Goal: Navigation & Orientation: Find specific page/section

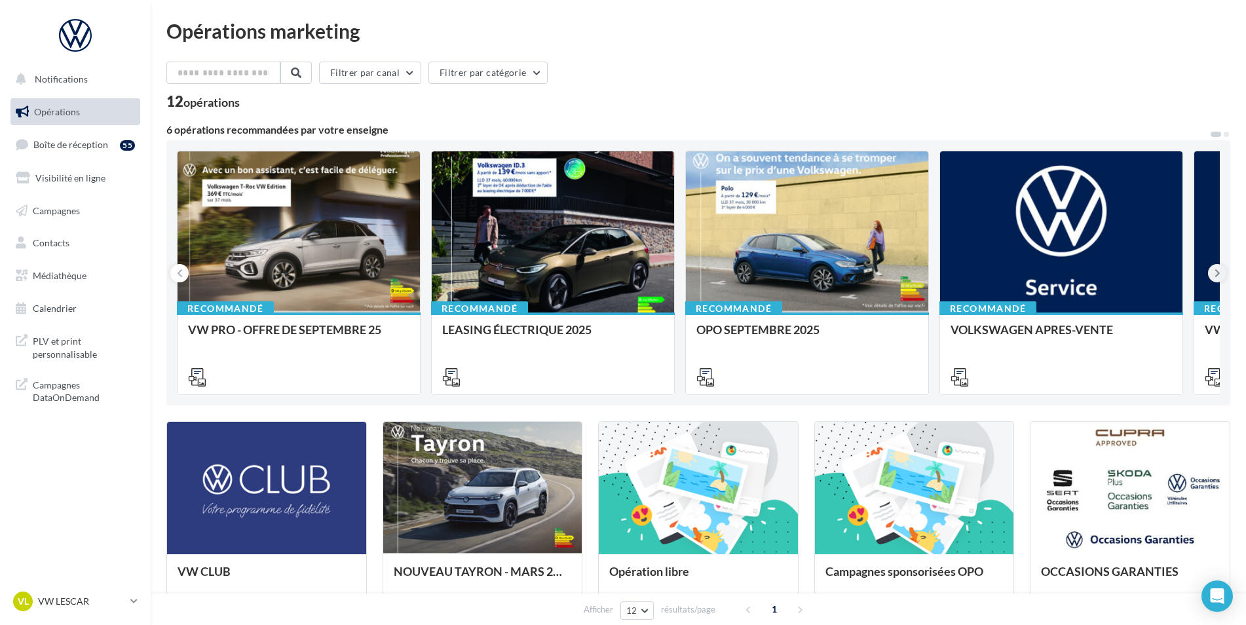
click at [1221, 272] on button at bounding box center [1217, 273] width 18 height 18
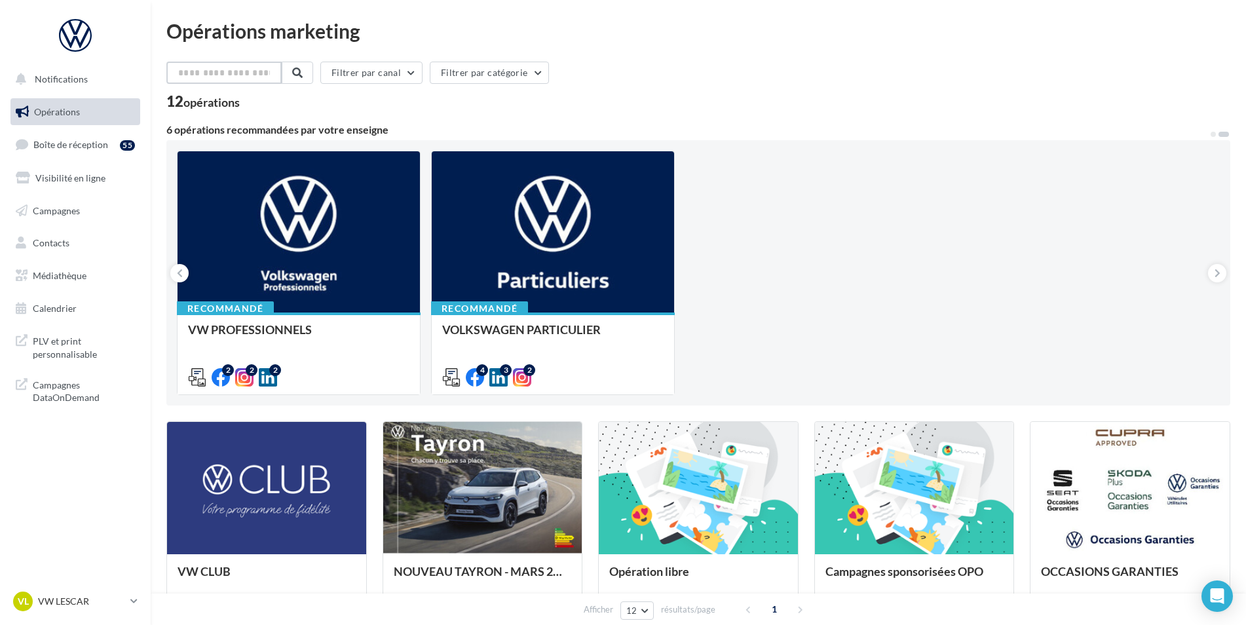
click at [208, 72] on input "text" at bounding box center [223, 73] width 115 height 22
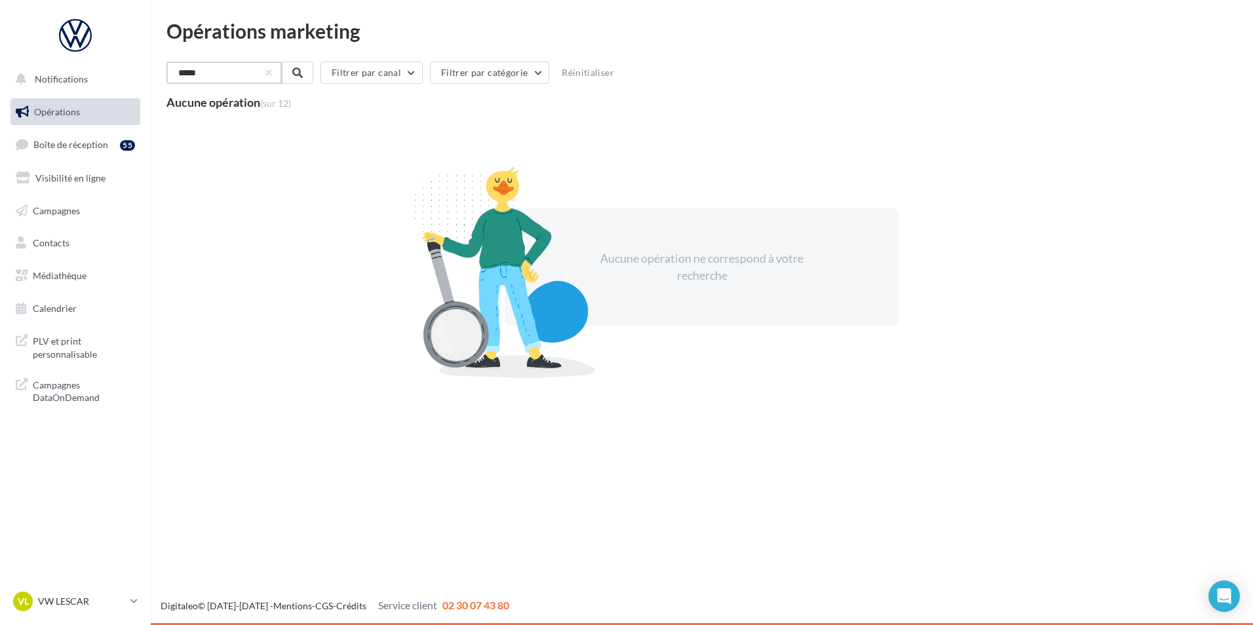
drag, startPoint x: 208, startPoint y: 72, endPoint x: 145, endPoint y: 90, distance: 64.9
click at [145, 90] on div "Notifications Opérations Boîte de réception 55 Visibilité en ligne Campagnes Co…" at bounding box center [626, 312] width 1253 height 625
type input "****"
click at [83, 288] on link "Médiathèque" at bounding box center [75, 276] width 135 height 28
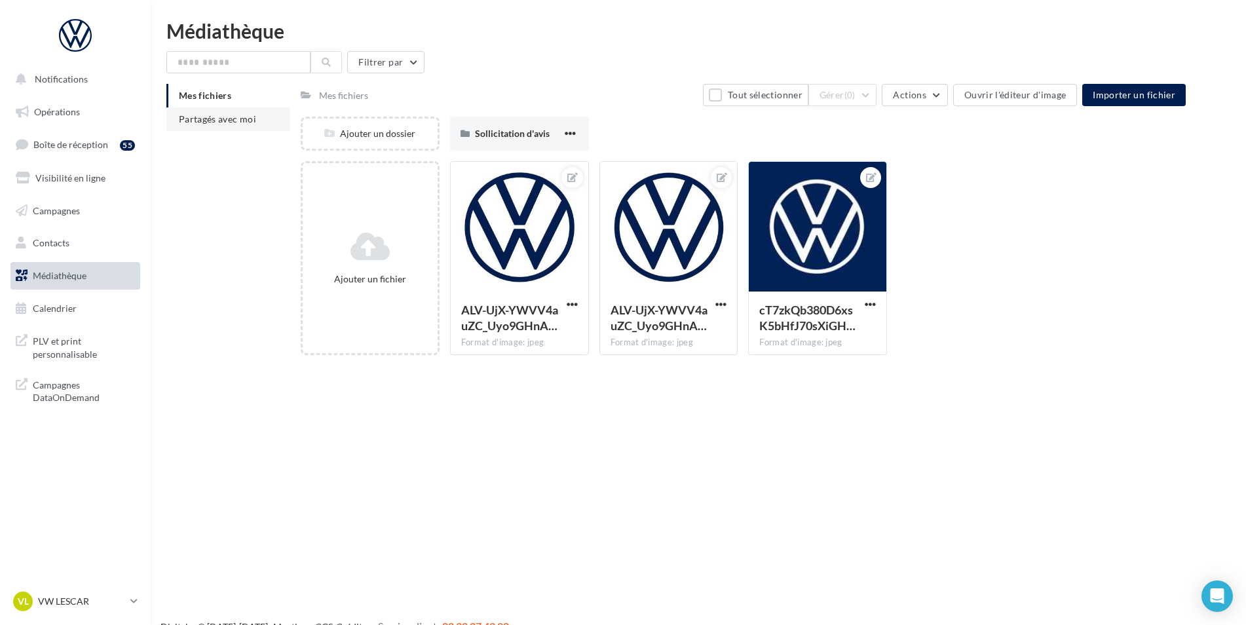
click at [276, 128] on li "Partagés avec moi" at bounding box center [228, 119] width 124 height 24
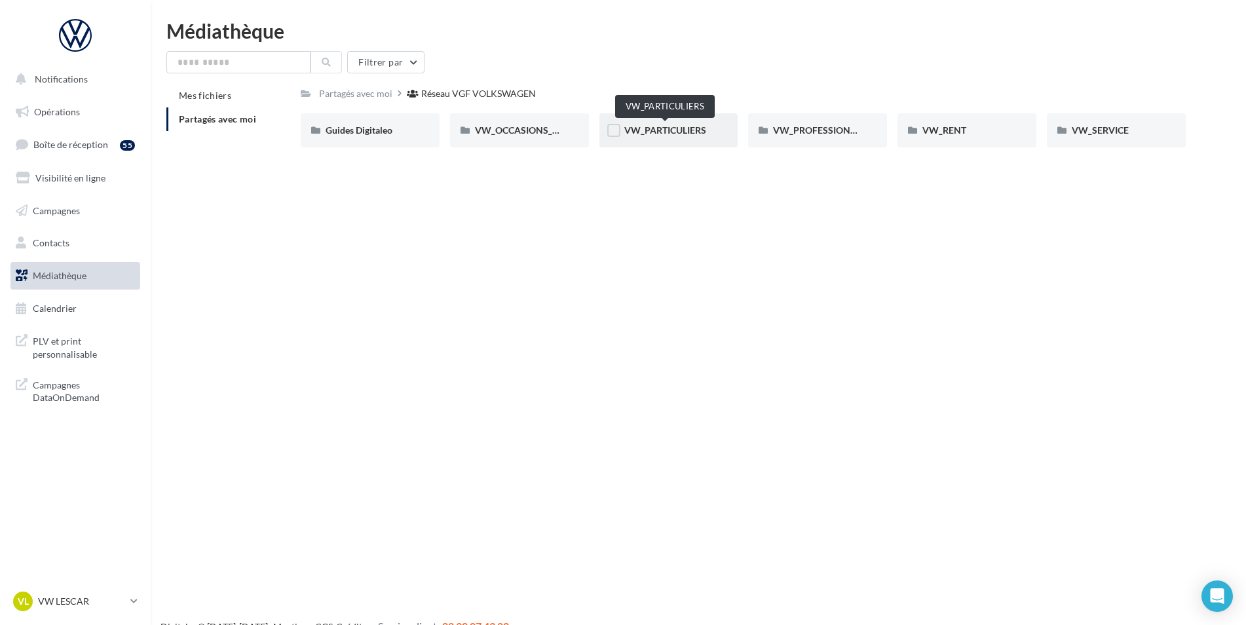
click at [651, 135] on span "VW_PARTICULIERS" at bounding box center [665, 129] width 82 height 11
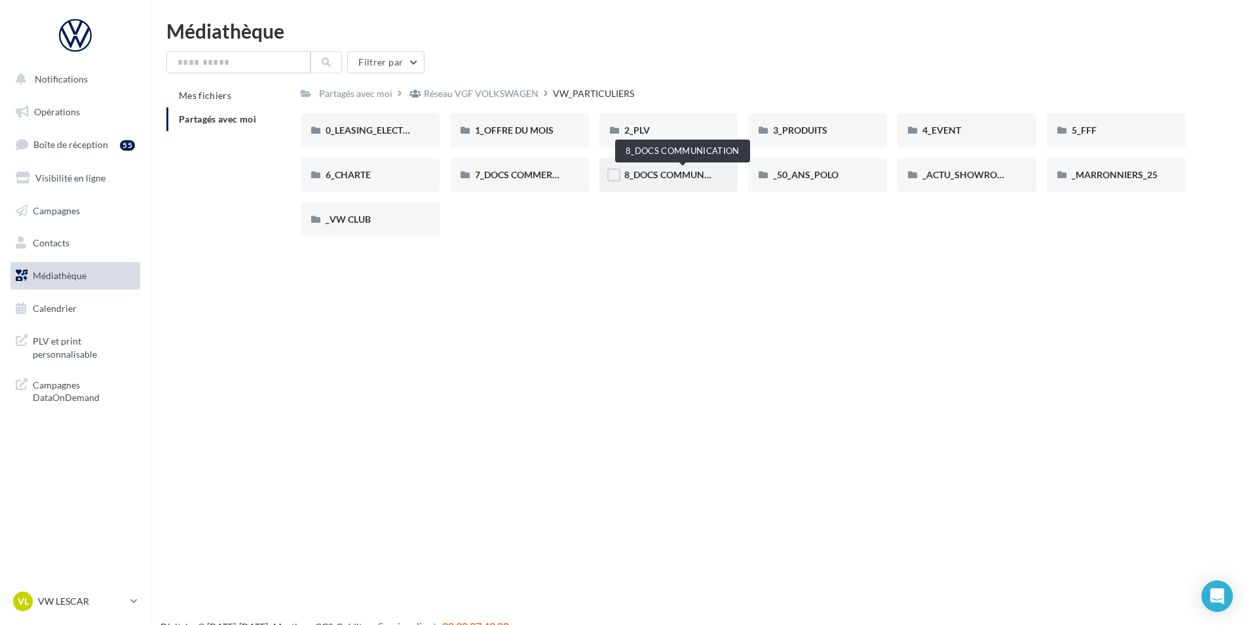
click at [667, 172] on span "8_DOCS COMMUNICATION" at bounding box center [682, 174] width 117 height 11
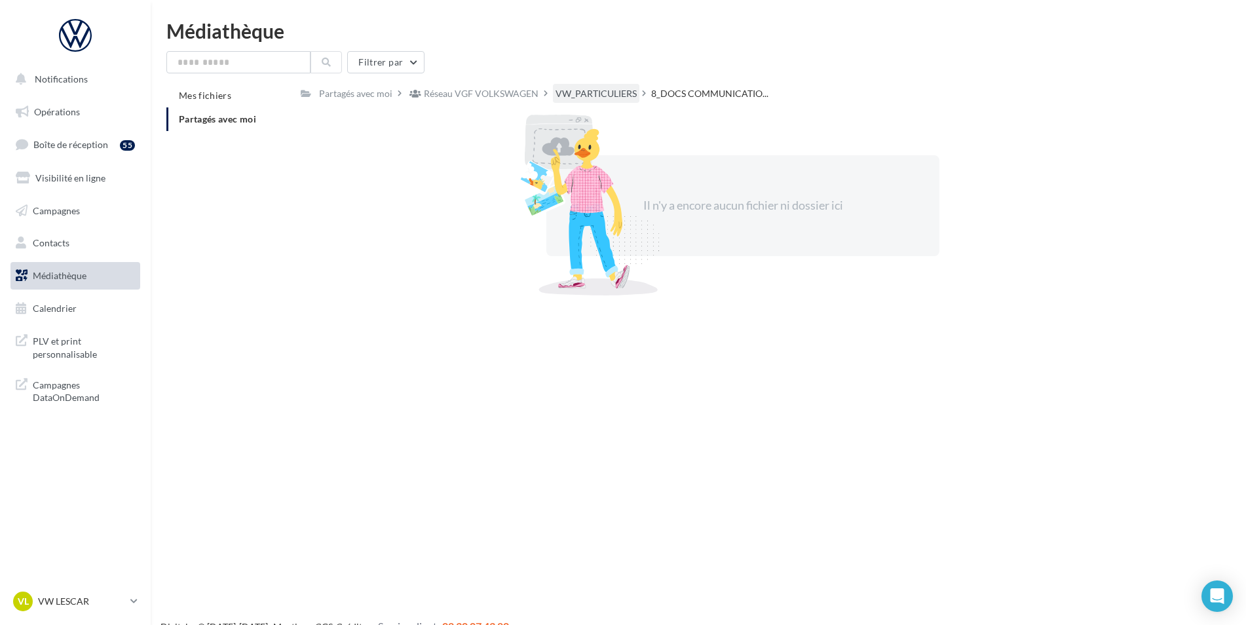
click at [595, 92] on div "VW_PARTICULIERS" at bounding box center [596, 93] width 81 height 13
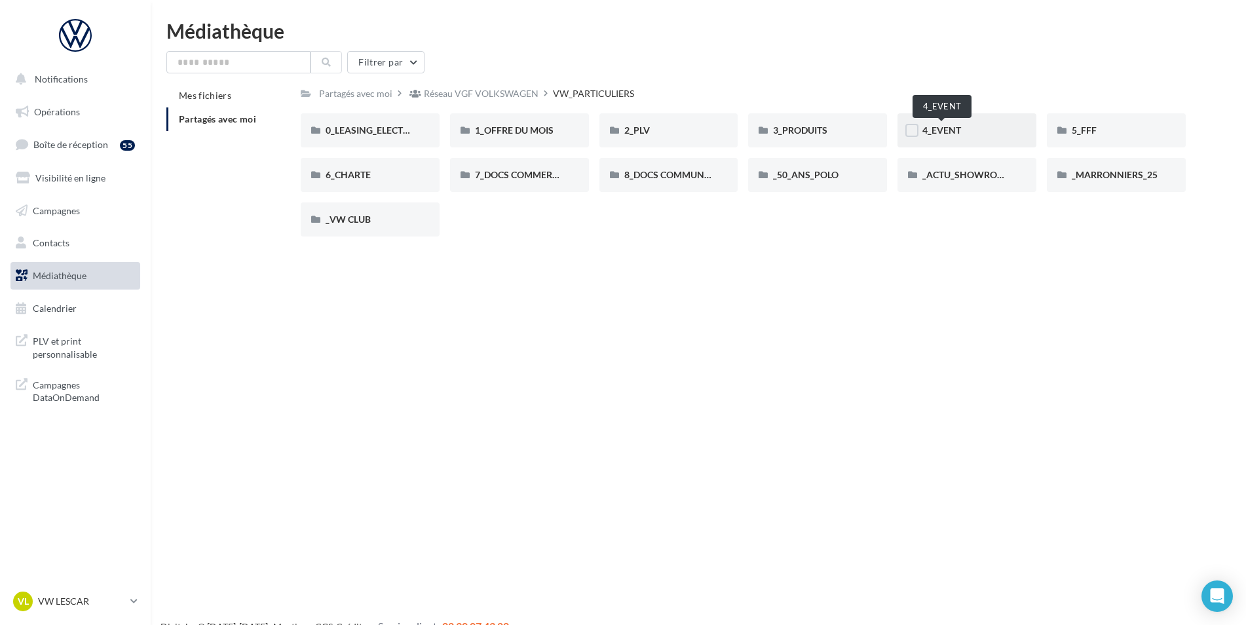
click at [934, 131] on span "4_EVENT" at bounding box center [941, 129] width 39 height 11
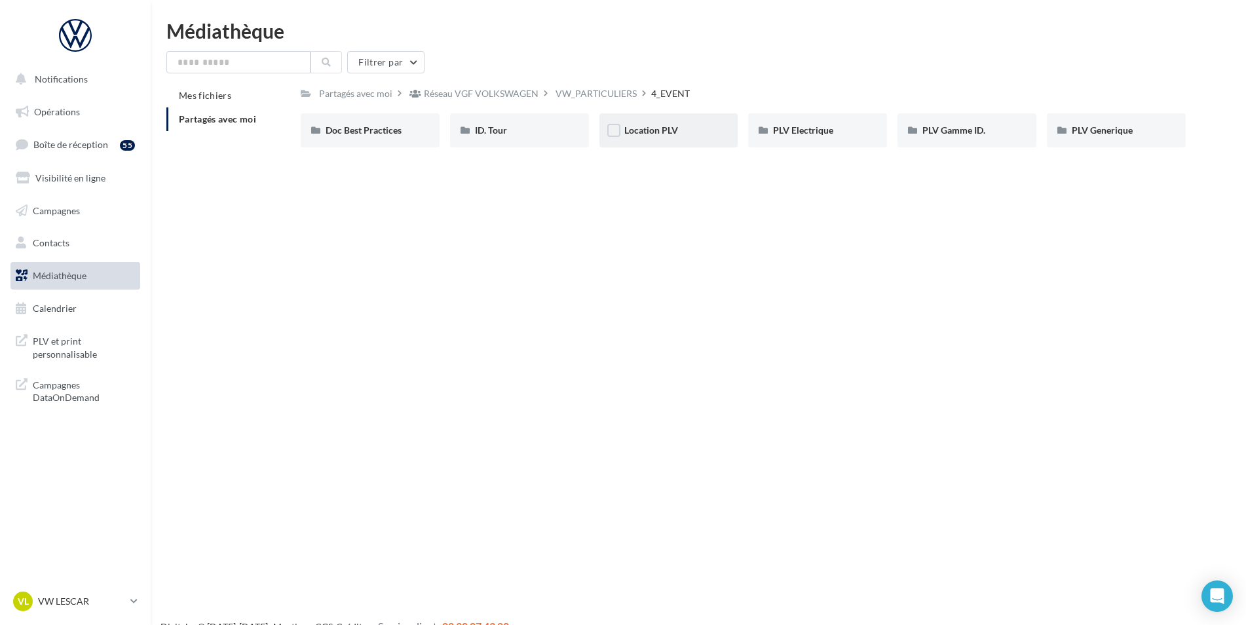
click at [668, 139] on div "Location PLV" at bounding box center [668, 130] width 139 height 34
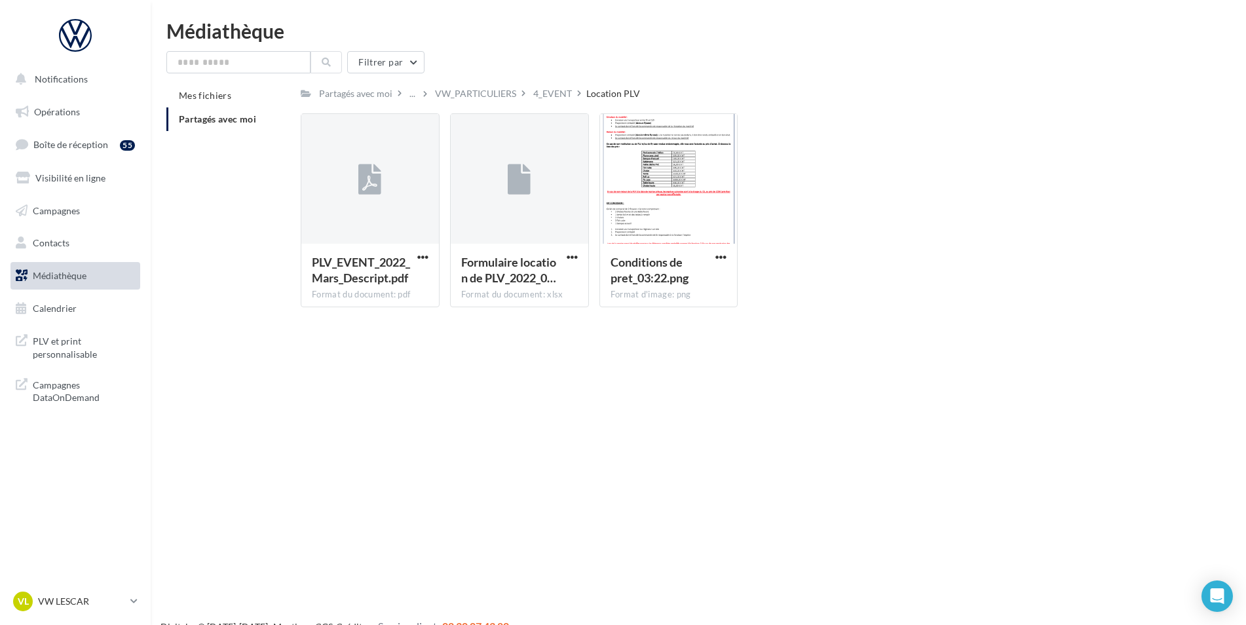
drag, startPoint x: 546, startPoint y: 100, endPoint x: 518, endPoint y: 101, distance: 28.2
click at [544, 100] on div "4_EVENT" at bounding box center [552, 93] width 39 height 13
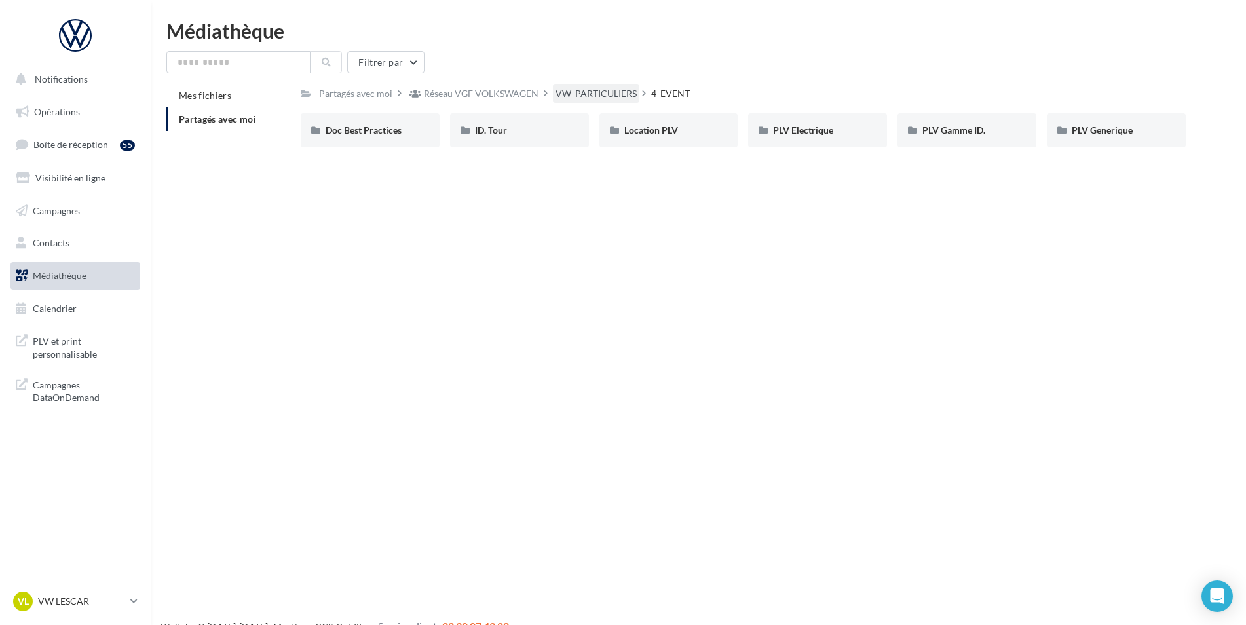
click at [601, 99] on div "VW_PARTICULIERS" at bounding box center [596, 93] width 81 height 13
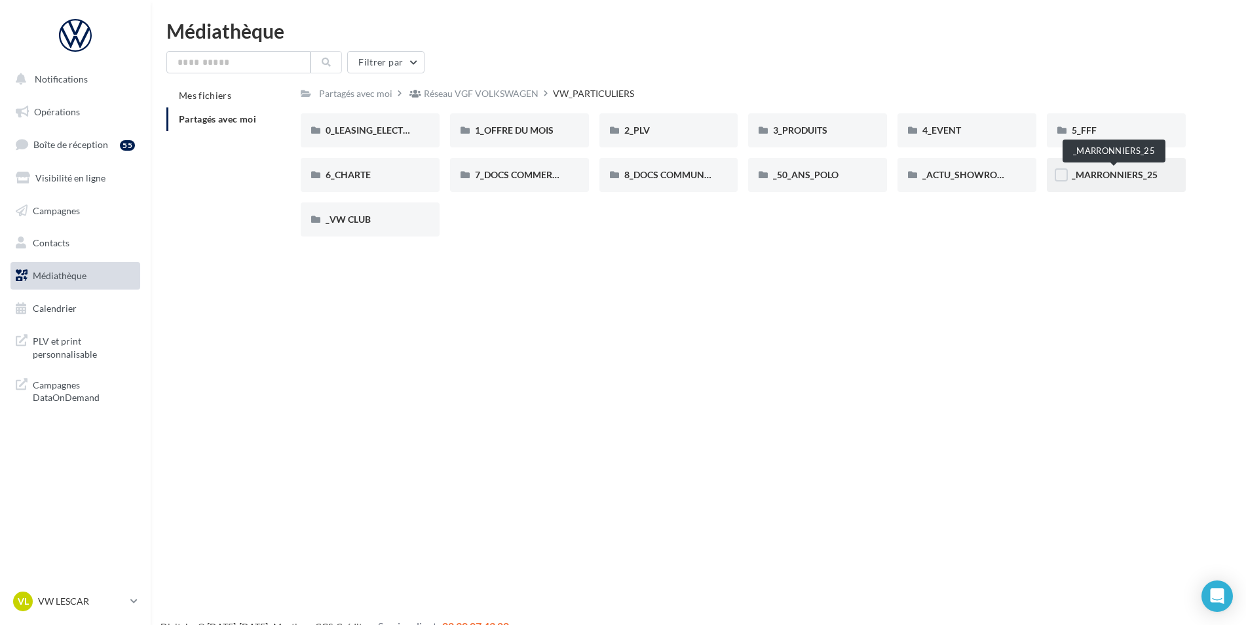
click at [1095, 178] on span "_MARRONNIERS_25" at bounding box center [1115, 174] width 86 height 11
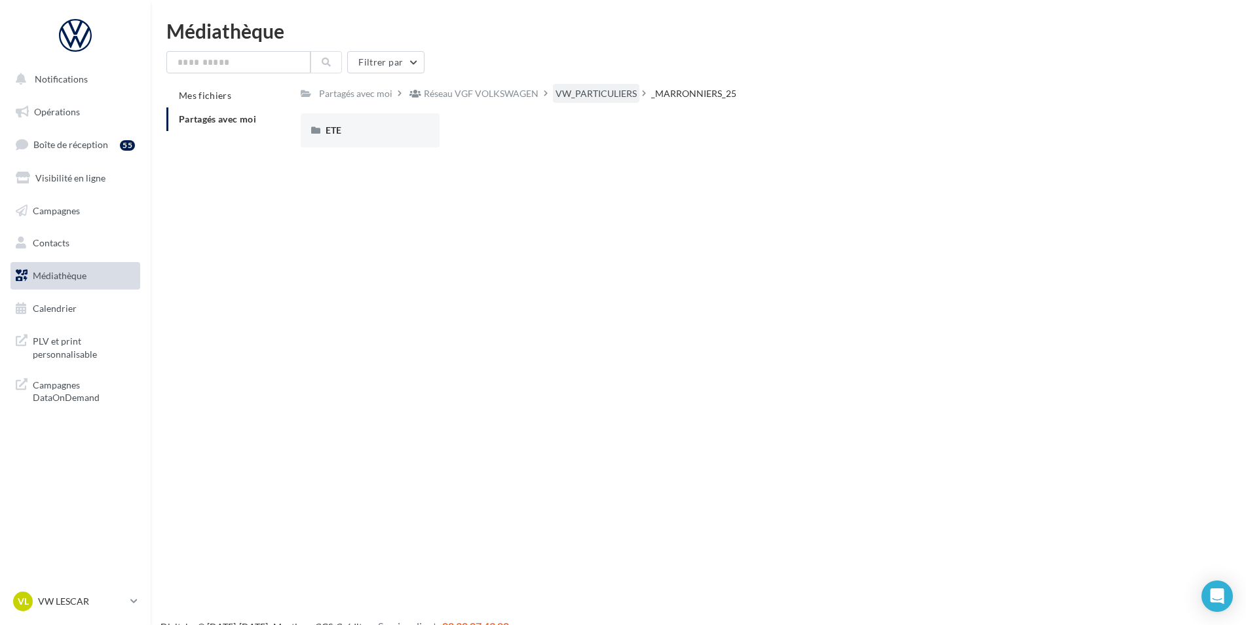
click at [584, 99] on div "VW_PARTICULIERS" at bounding box center [596, 93] width 81 height 13
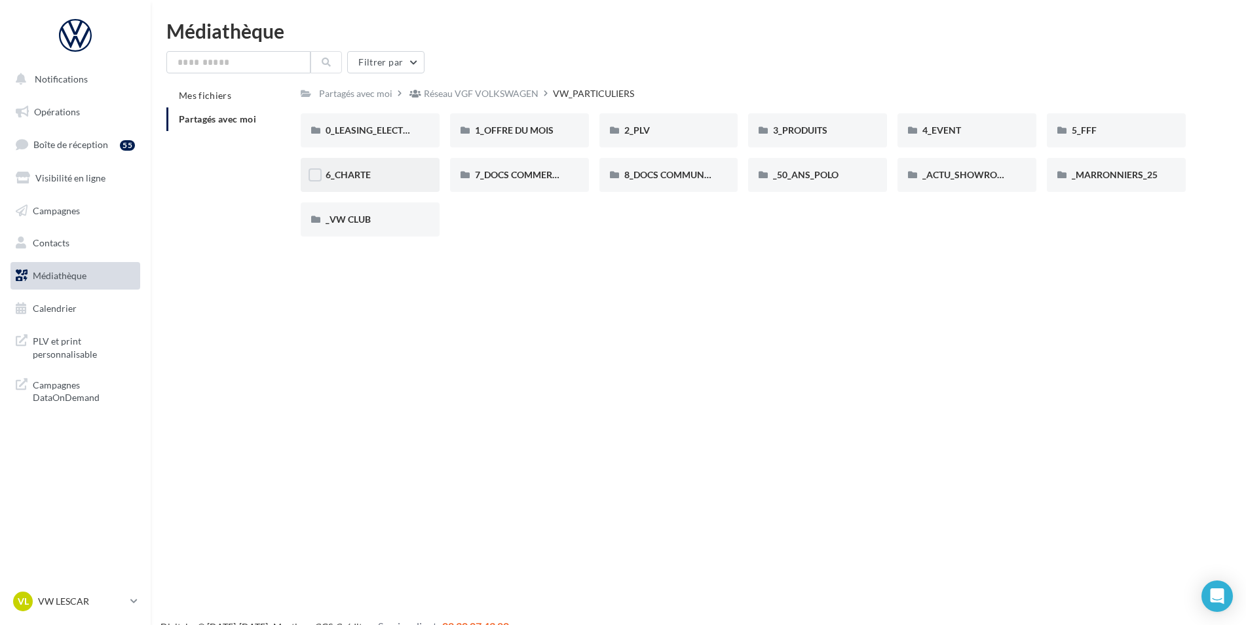
click at [372, 177] on div "6_CHARTE" at bounding box center [370, 174] width 89 height 13
